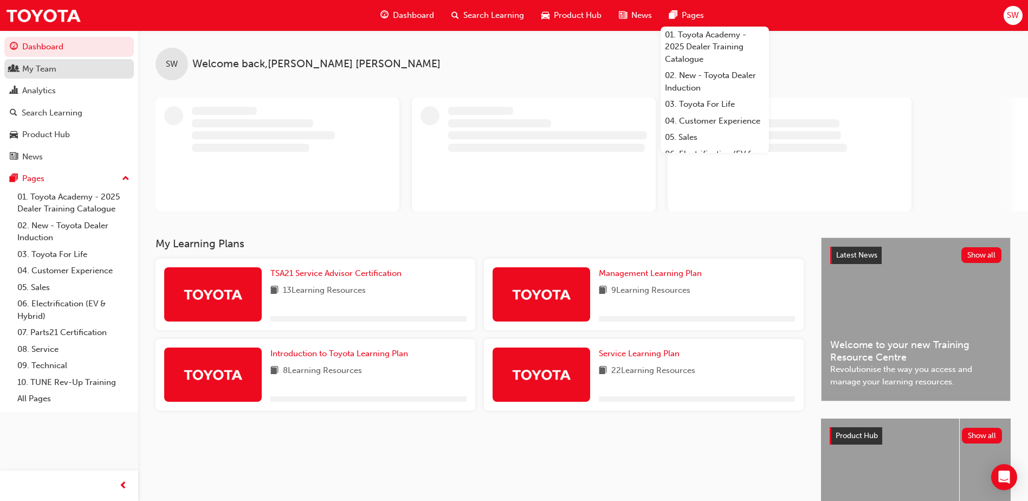
click at [86, 71] on div "My Team" at bounding box center [69, 69] width 119 height 14
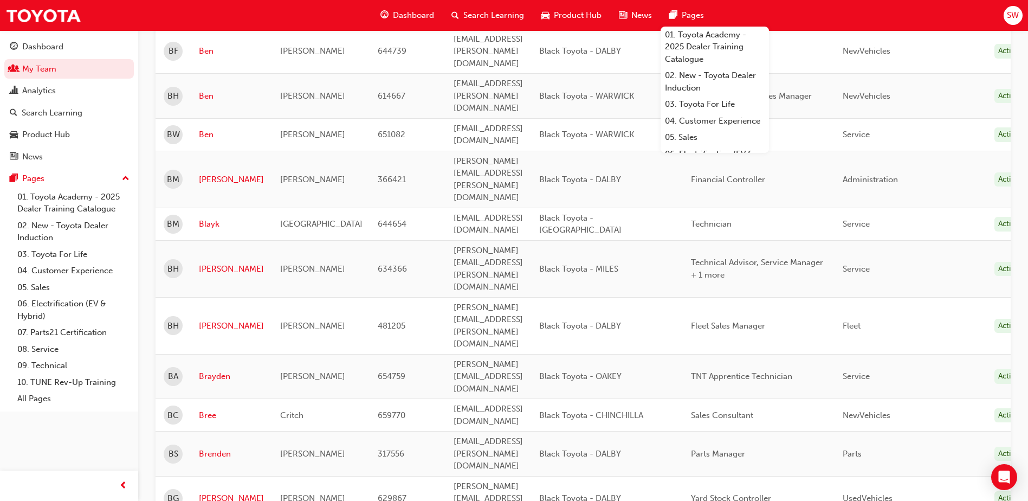
scroll to position [663, 0]
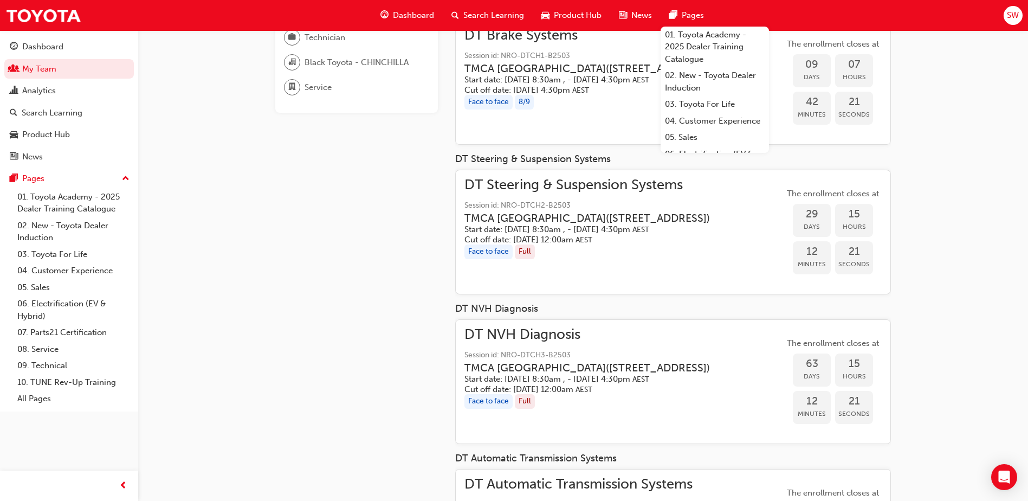
scroll to position [163, 0]
